Goal: Transaction & Acquisition: Purchase product/service

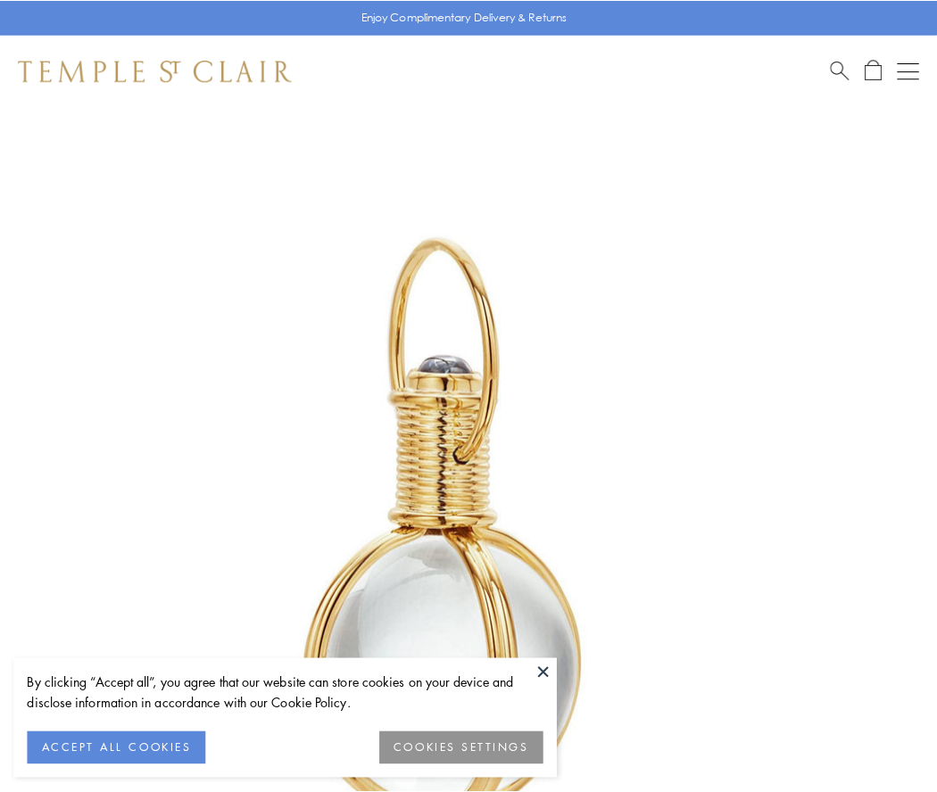
scroll to position [466, 0]
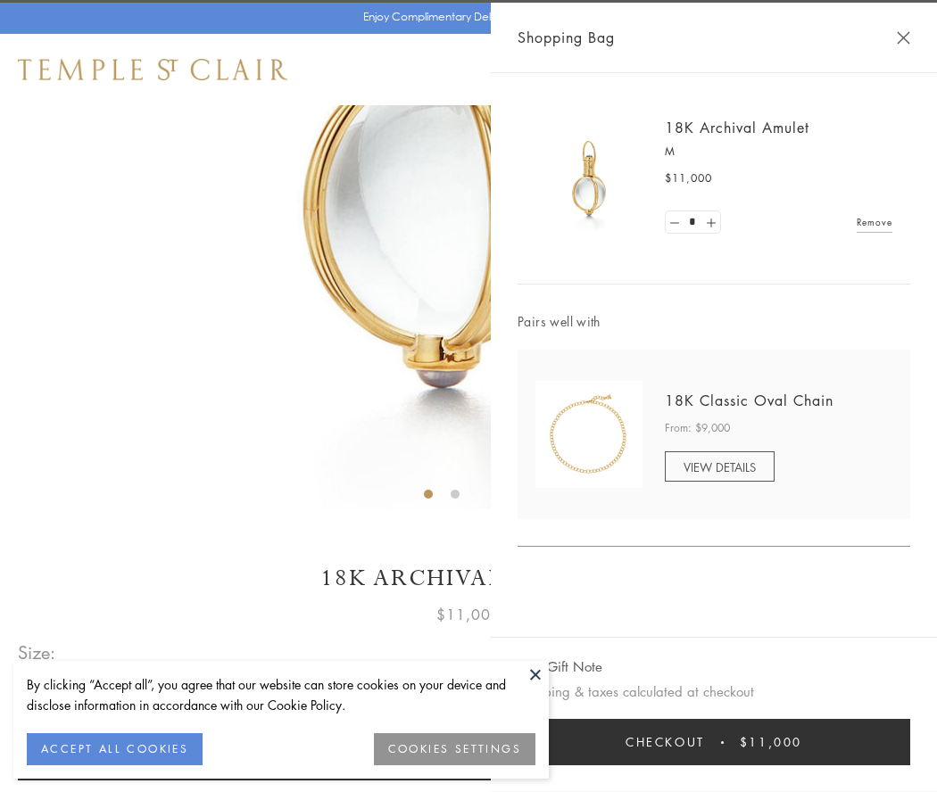
click at [714, 742] on button "Checkout $11,000" at bounding box center [713, 742] width 392 height 46
